Goal: Task Accomplishment & Management: Manage account settings

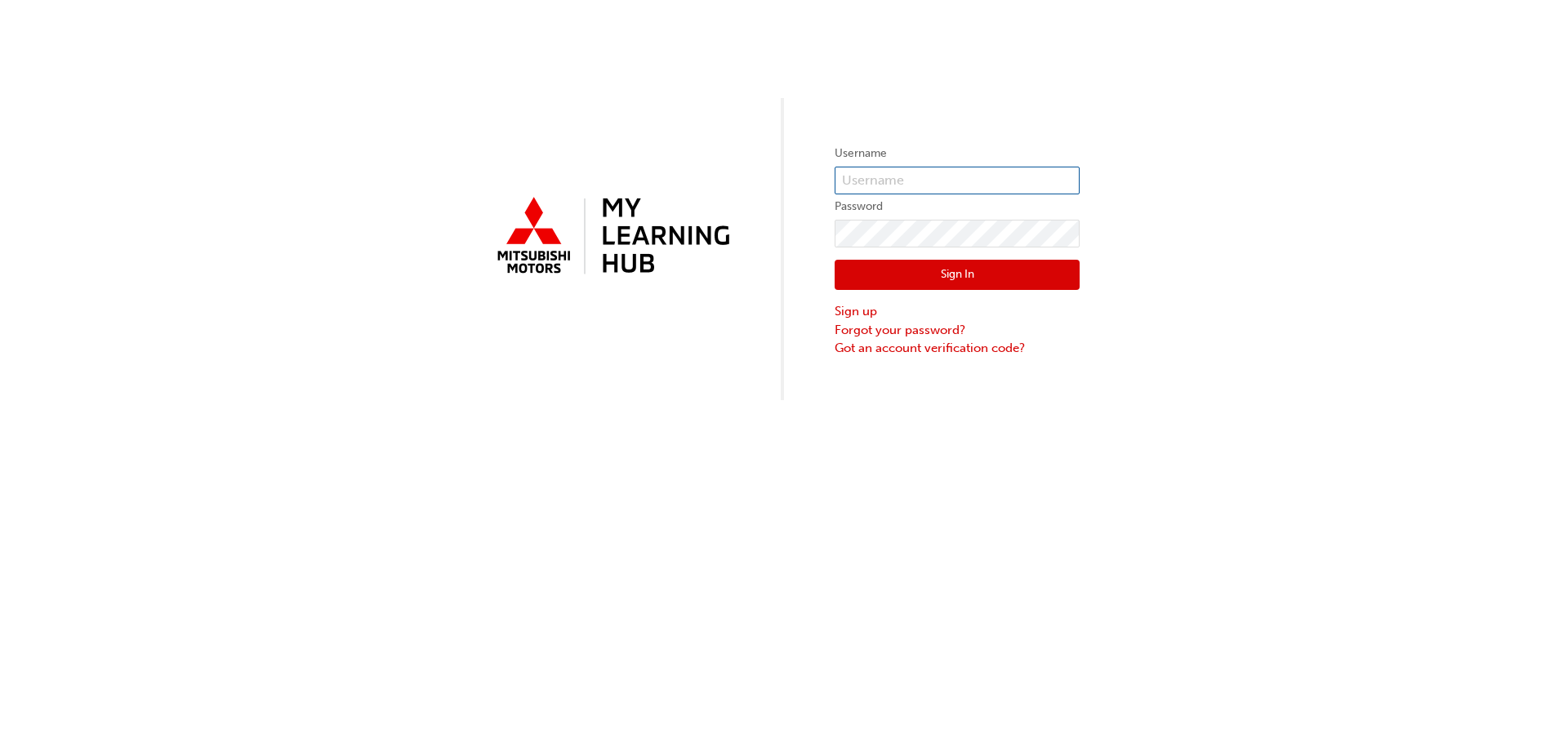
click at [927, 177] on input "text" at bounding box center [957, 181] width 245 height 28
click at [1099, 55] on div "Username Password Sign In Sign up Forgot your password? Got an account verifica…" at bounding box center [784, 199] width 1568 height 400
click at [897, 189] on input "text" at bounding box center [957, 181] width 245 height 28
paste input "5985817"
type input "5985817"
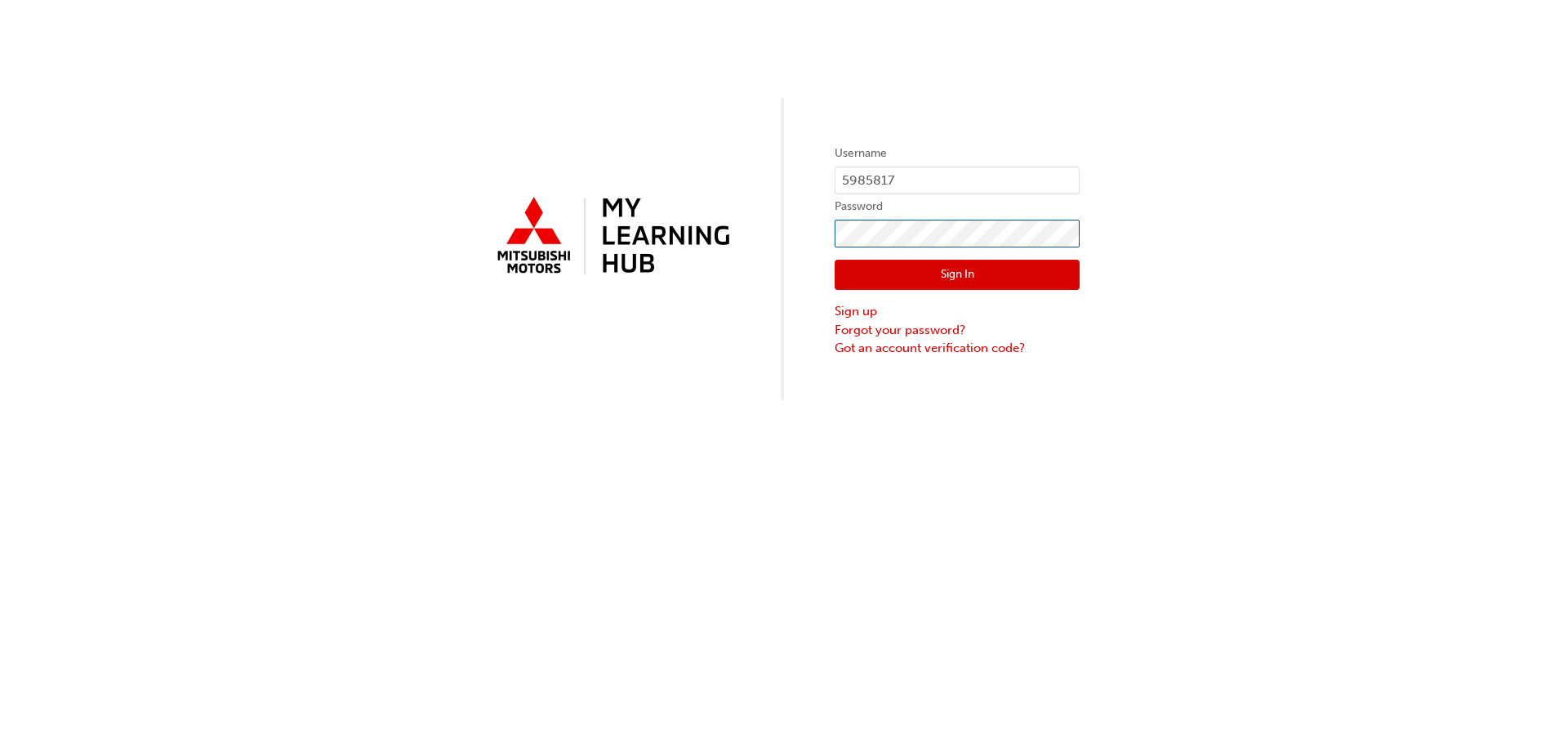
click button "Sign In" at bounding box center [957, 274] width 245 height 31
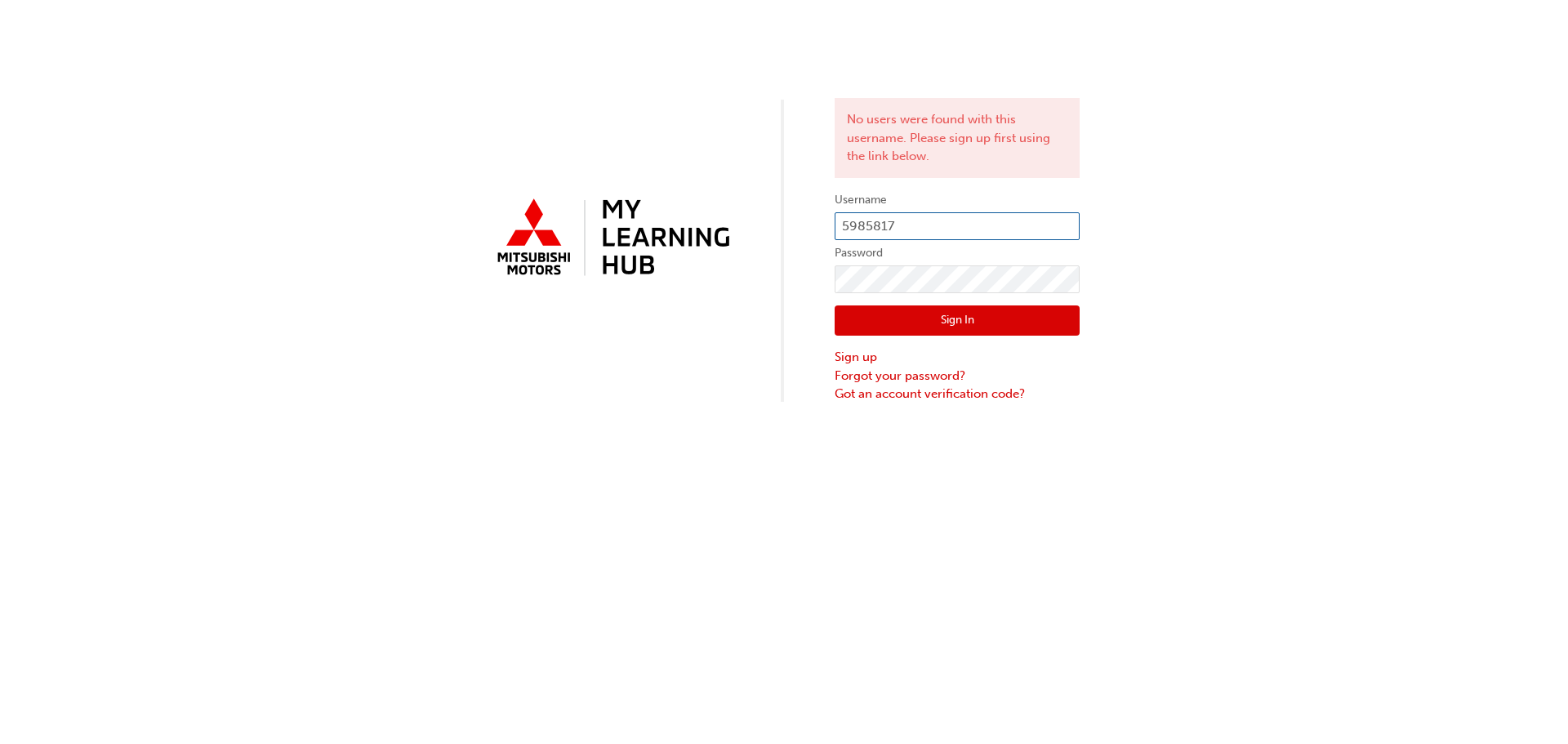
click at [991, 235] on input "5985817" at bounding box center [957, 227] width 245 height 28
type input "[EMAIL_ADDRESS][PERSON_NAME][DOMAIN_NAME]"
click button "Sign In" at bounding box center [957, 321] width 245 height 31
